Goal: Information Seeking & Learning: Learn about a topic

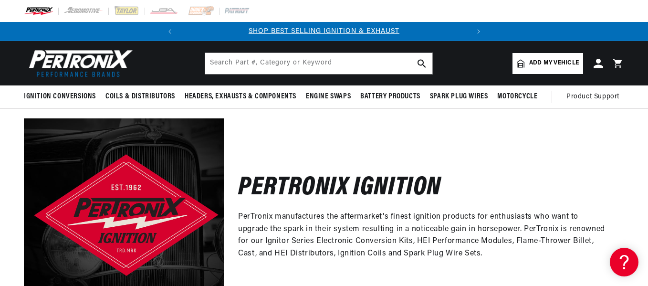
click at [455, 153] on div "Pertronix Ignition PerTronix manufactures the aftermarket's finest ignition pro…" at bounding box center [424, 218] width 401 height 200
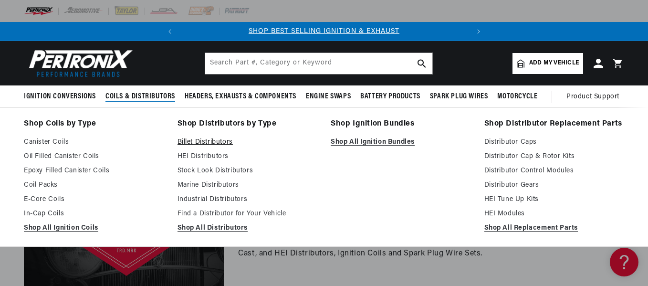
click at [203, 138] on link "Billet Distributors" at bounding box center [248, 142] width 140 height 11
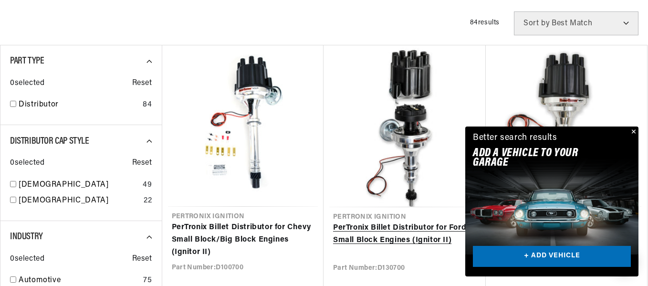
scroll to position [382, 0]
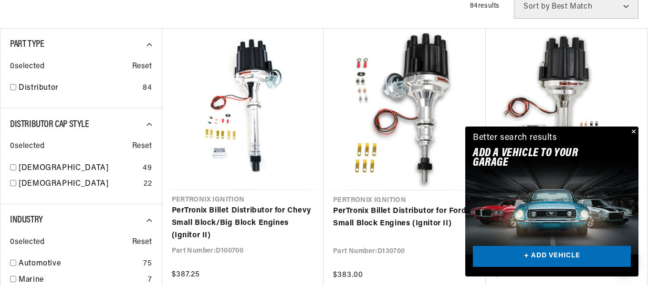
click at [634, 128] on button "Close" at bounding box center [632, 132] width 11 height 11
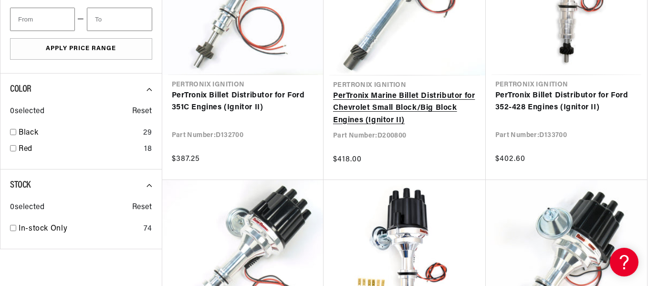
scroll to position [0, 289]
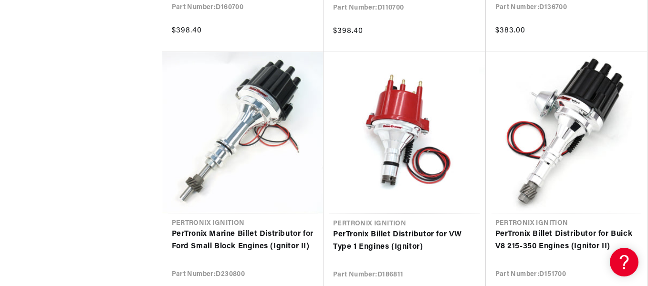
scroll to position [2244, 0]
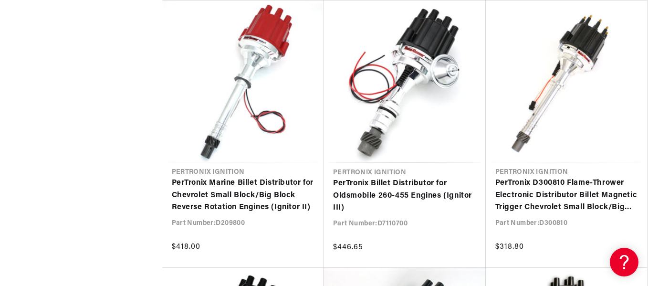
scroll to position [4153, 0]
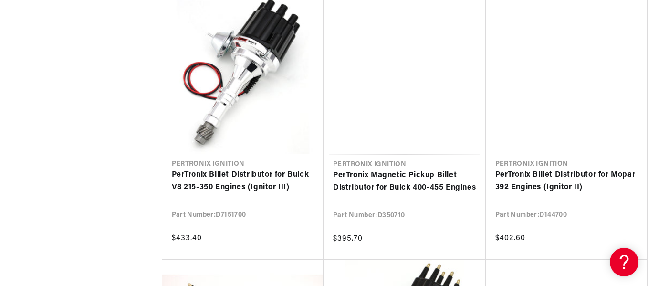
scroll to position [4965, 0]
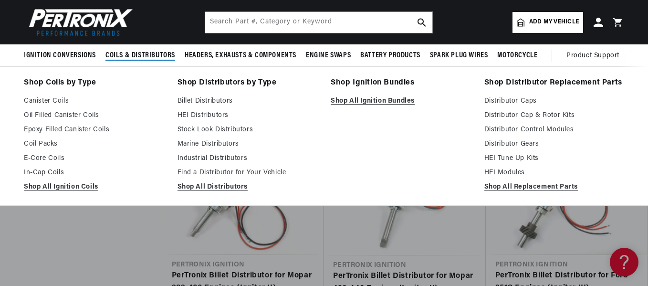
scroll to position [0, 289]
click at [75, 128] on link "Epoxy Filled Canister Coils" at bounding box center [94, 129] width 140 height 11
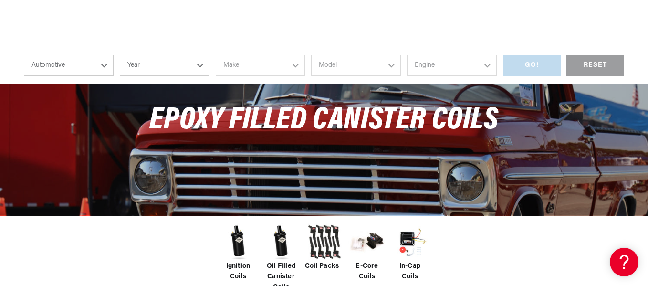
scroll to position [286, 0]
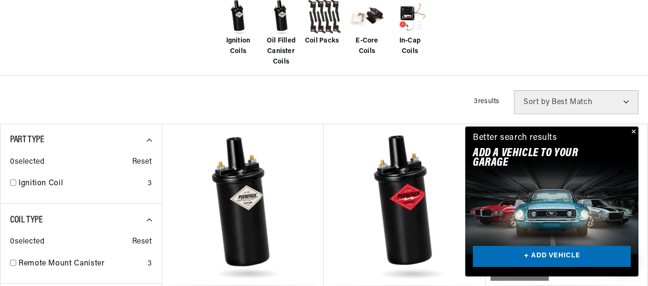
click at [360, 38] on span "E-Core Coils" at bounding box center [367, 46] width 38 height 21
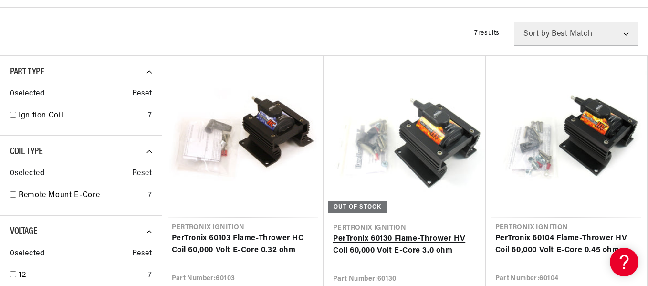
scroll to position [382, 0]
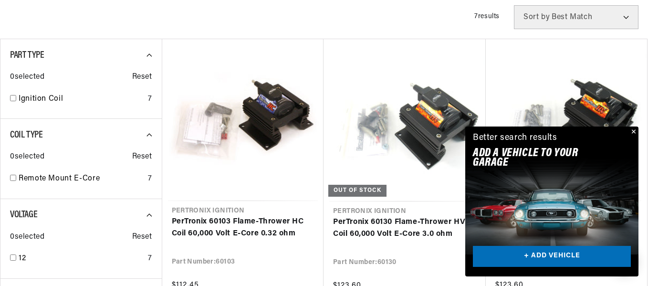
click at [635, 129] on button "Close" at bounding box center [632, 132] width 11 height 11
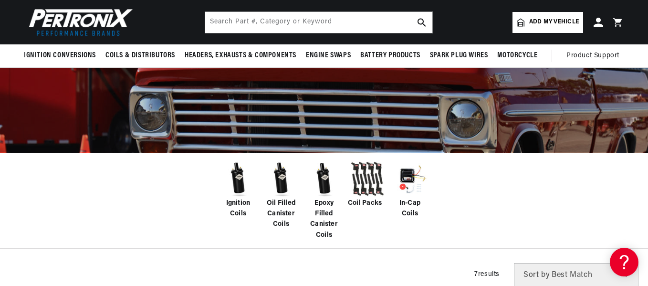
scroll to position [0, 0]
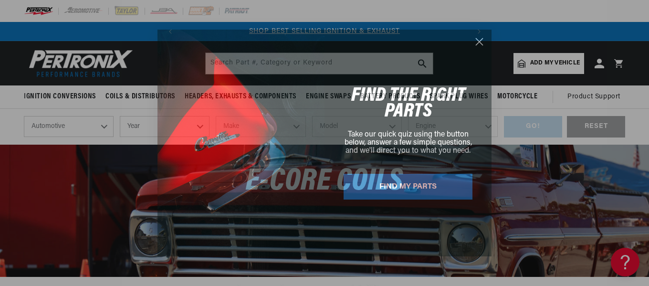
click at [479, 41] on icon "Close dialog" at bounding box center [479, 42] width 7 height 7
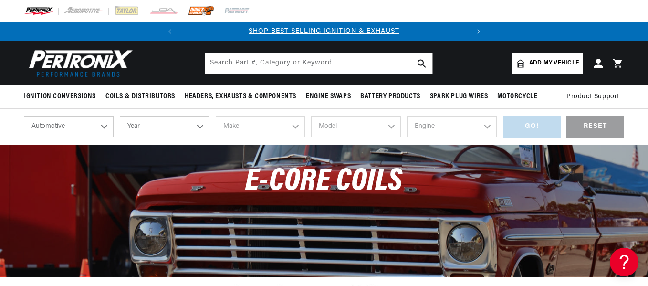
click at [205, 15] on img at bounding box center [201, 11] width 26 height 11
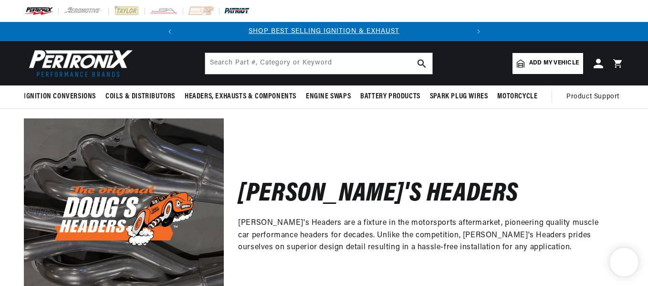
click at [246, 13] on img at bounding box center [237, 11] width 26 height 11
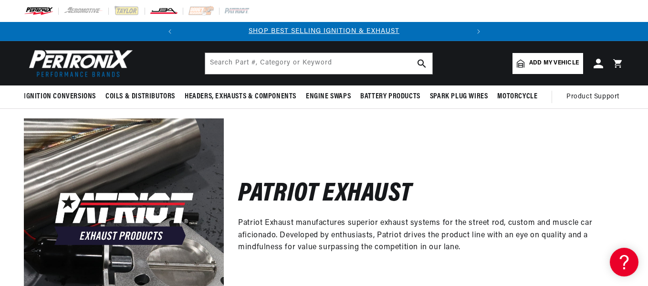
click at [172, 14] on img at bounding box center [163, 11] width 29 height 11
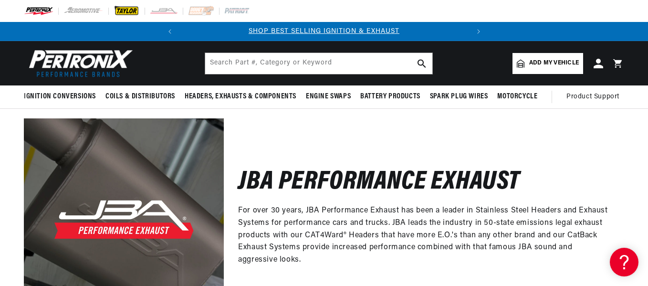
click at [136, 13] on img at bounding box center [127, 11] width 26 height 11
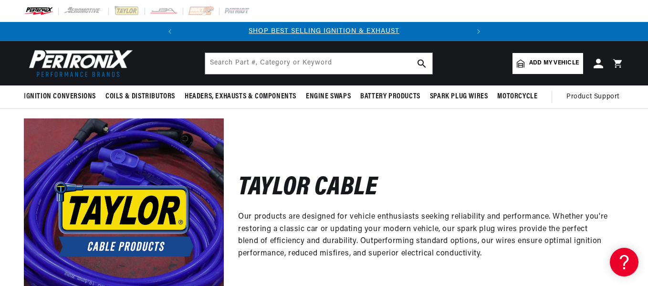
click at [90, 11] on img at bounding box center [83, 11] width 41 height 11
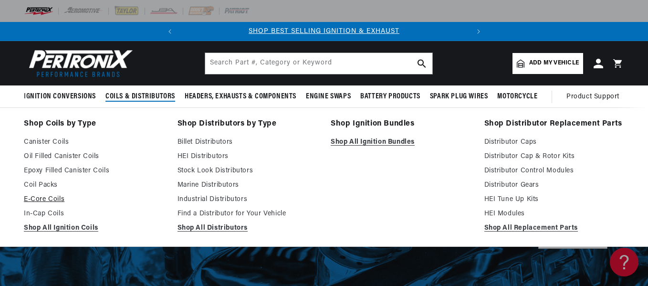
click at [45, 199] on link "E-Core Coils" at bounding box center [94, 199] width 140 height 11
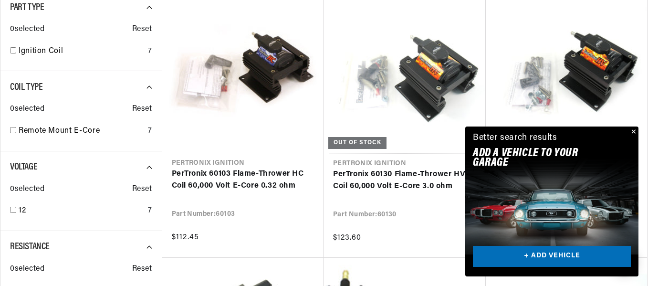
click at [636, 132] on button "Close" at bounding box center [632, 132] width 11 height 11
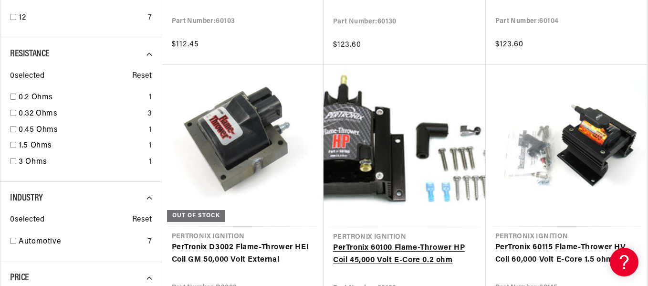
scroll to position [668, 0]
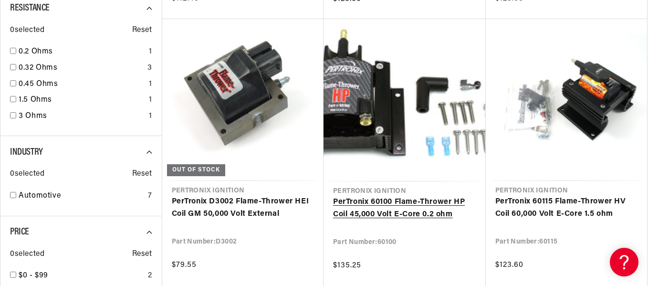
click at [407, 200] on link "PerTronix 60100 Flame-Thrower HP Coil 45,000 Volt E-Core 0.2 ohm" at bounding box center [404, 208] width 143 height 24
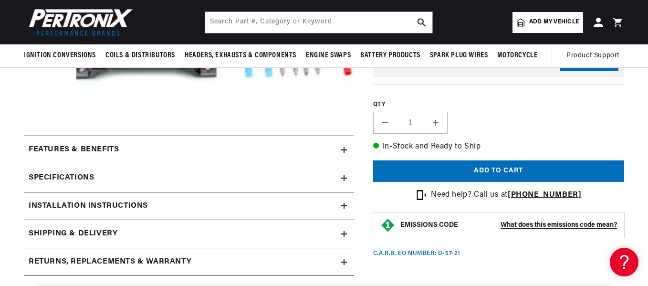
scroll to position [191, 0]
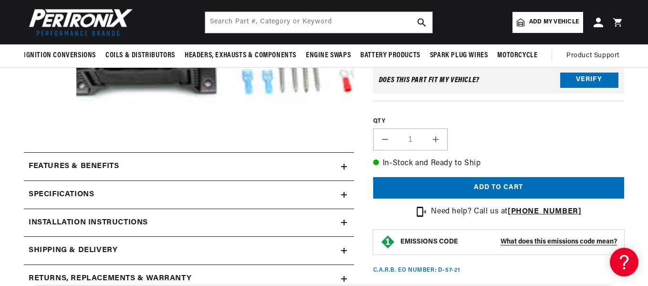
click at [345, 167] on icon at bounding box center [344, 167] width 6 height 0
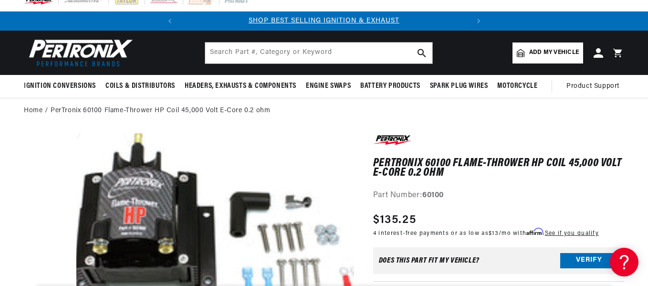
scroll to position [0, 0]
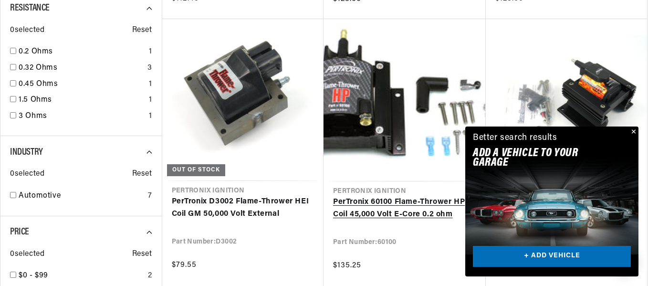
scroll to position [0, 289]
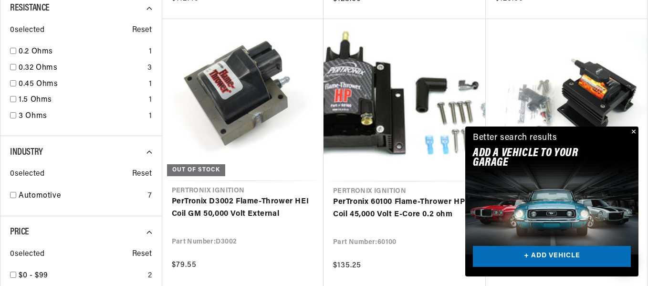
click at [638, 132] on button "Close" at bounding box center [632, 132] width 11 height 11
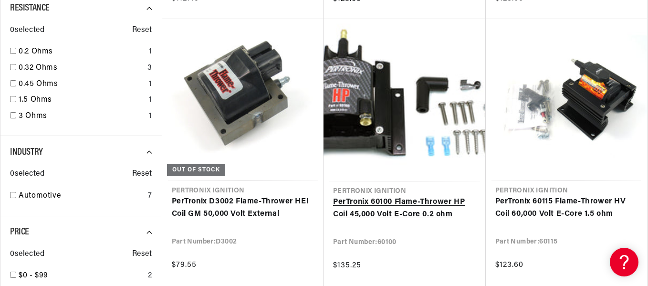
click at [403, 201] on link "PerTronix 60100 Flame-Thrower HP Coil 45,000 Volt E-Core 0.2 ohm" at bounding box center [404, 208] width 143 height 24
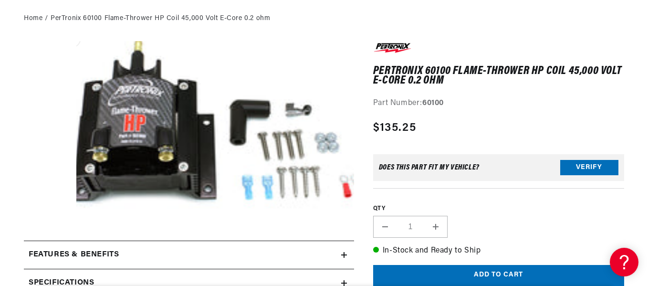
scroll to position [191, 0]
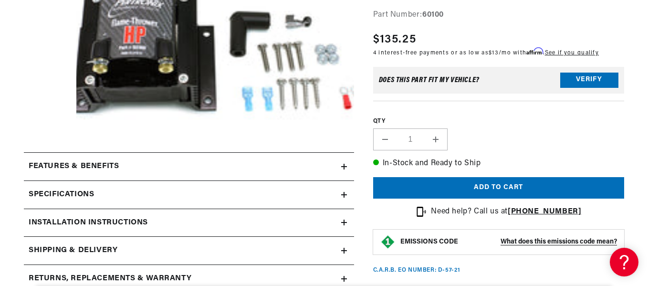
click at [338, 164] on div "Features & Benefits" at bounding box center [182, 166] width 317 height 12
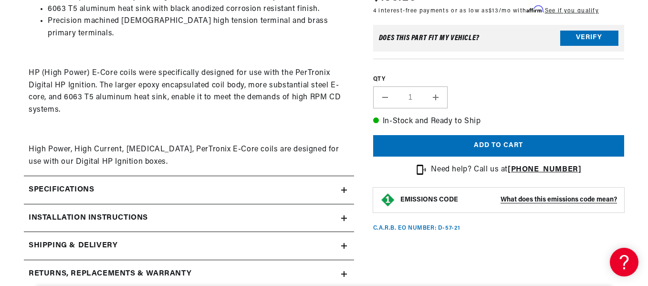
scroll to position [430, 0]
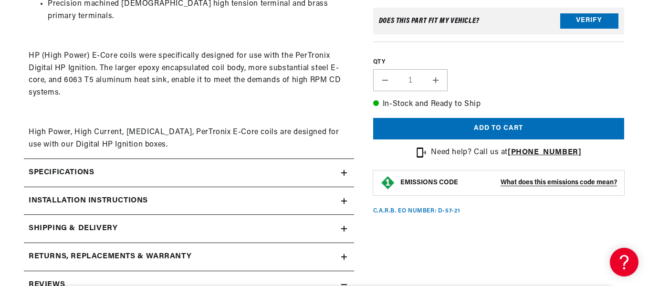
click at [342, 170] on icon at bounding box center [344, 173] width 6 height 6
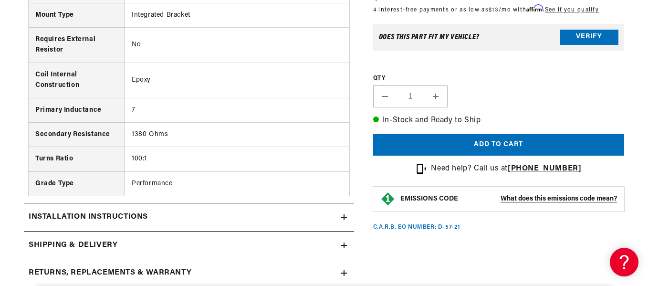
scroll to position [1098, 0]
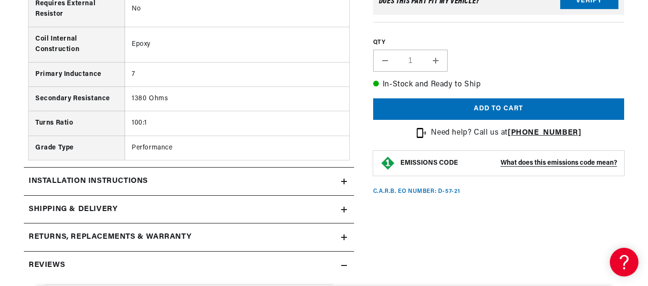
click at [346, 179] on icon at bounding box center [344, 182] width 6 height 6
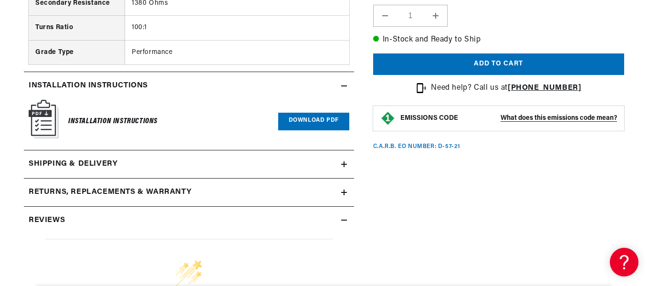
scroll to position [0, 136]
click at [319, 113] on link "Download PDF" at bounding box center [313, 122] width 71 height 18
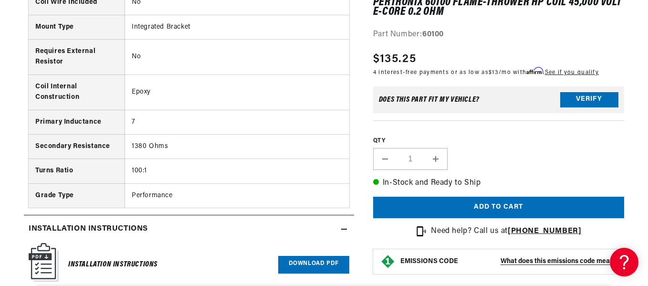
scroll to position [1194, 0]
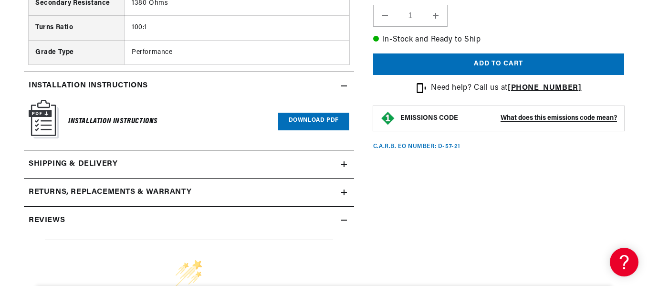
click at [121, 102] on div "Installation Instructions" at bounding box center [112, 121] width 89 height 38
click at [300, 113] on link "Download PDF" at bounding box center [313, 122] width 71 height 18
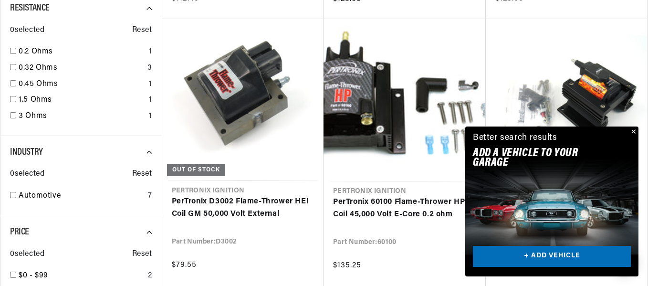
scroll to position [0, 289]
click at [637, 130] on button "Close" at bounding box center [632, 132] width 11 height 11
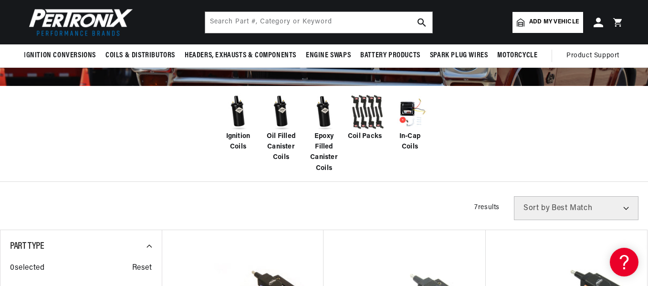
click at [319, 144] on span "Epoxy Filled Canister Coils" at bounding box center [324, 152] width 38 height 43
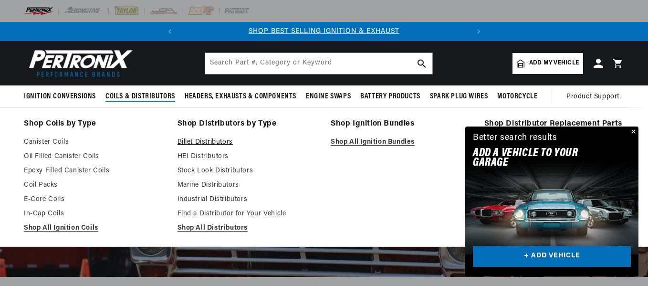
click at [217, 140] on link "Billet Distributors" at bounding box center [248, 142] width 140 height 11
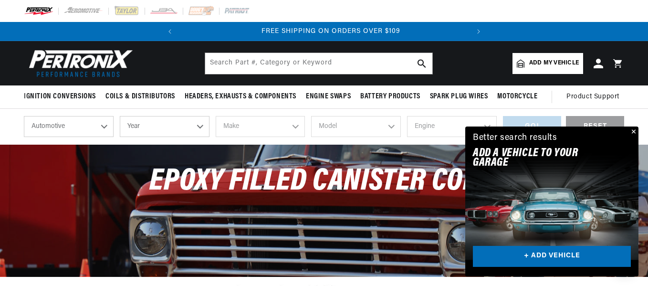
scroll to position [0, 289]
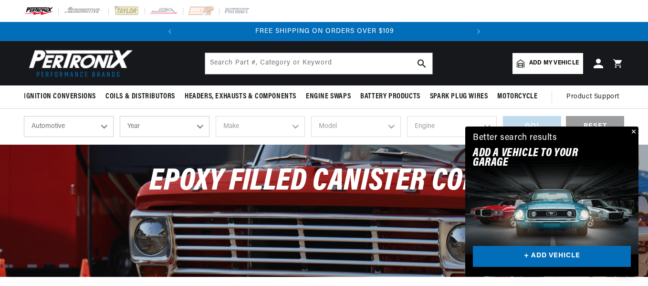
click at [635, 130] on button "Close" at bounding box center [632, 132] width 11 height 11
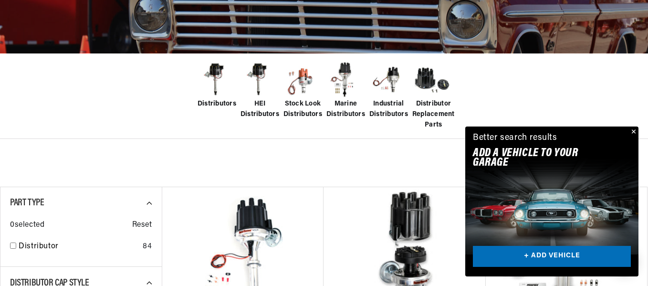
scroll to position [286, 0]
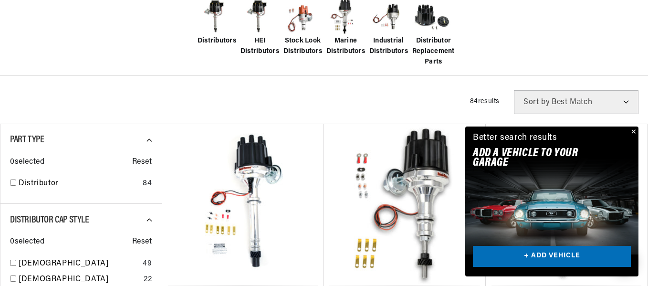
click at [631, 131] on button "Close" at bounding box center [632, 132] width 11 height 11
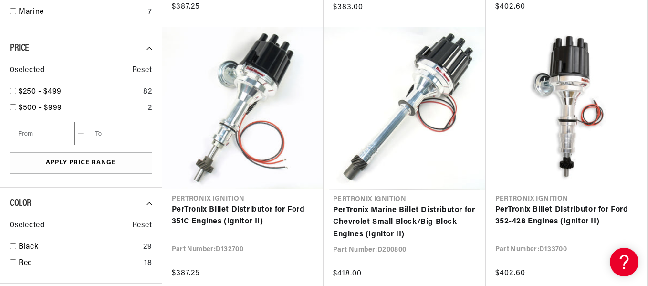
scroll to position [668, 0]
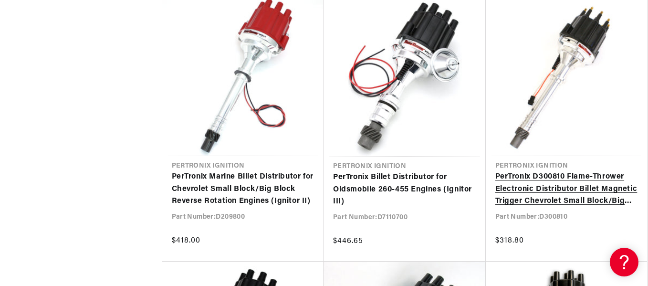
click at [535, 186] on link "PerTronix D300810 Flame-Thrower Electronic Distributor Billet Magnetic Trigger …" at bounding box center [567, 189] width 143 height 37
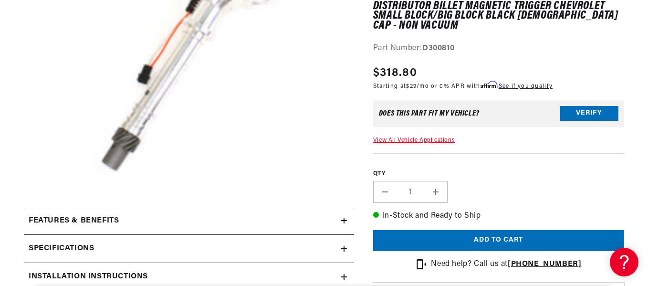
scroll to position [28, 0]
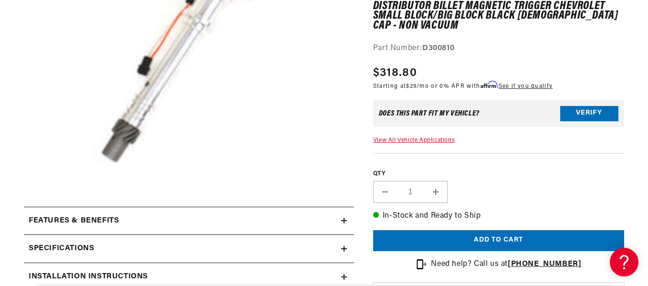
click at [343, 217] on summary "Features & Benefits" at bounding box center [189, 221] width 330 height 28
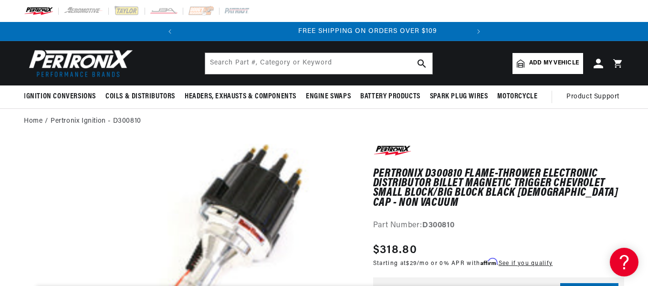
scroll to position [0, 289]
